Goal: Check status: Check status

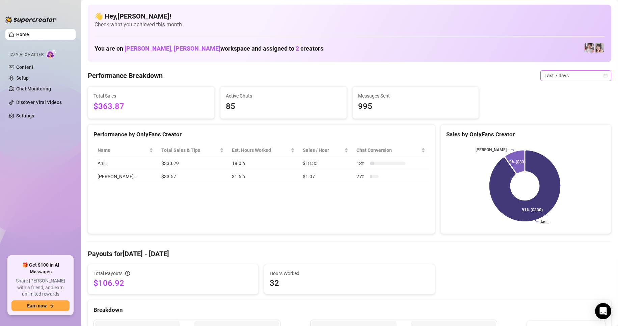
click at [573, 74] on span "Last 7 days" at bounding box center [575, 76] width 63 height 10
click at [562, 132] on div "Custom date" at bounding box center [570, 132] width 60 height 7
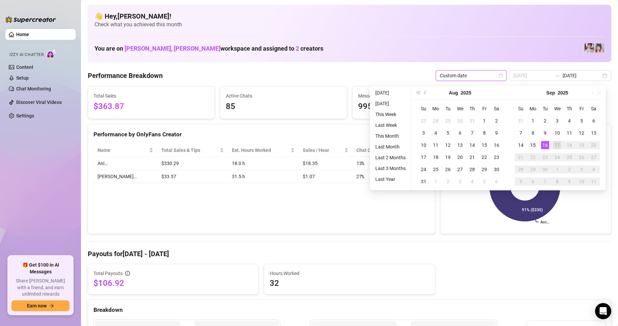
type input "[DATE]"
click at [534, 146] on div "15" at bounding box center [533, 145] width 8 height 8
click at [543, 144] on div "16" at bounding box center [545, 145] width 8 height 8
type input "[DATE]"
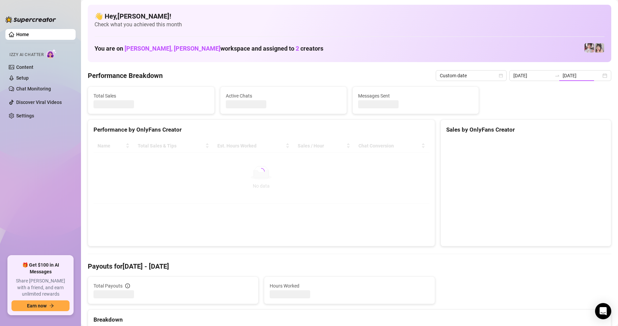
type input "[DATE]"
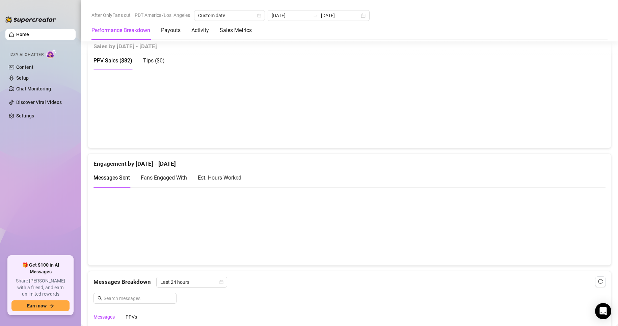
scroll to position [352, 0]
